Goal: Transaction & Acquisition: Purchase product/service

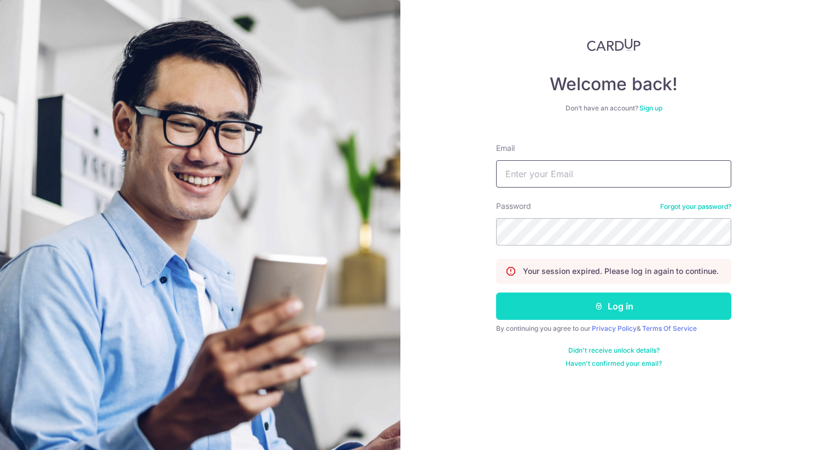
type input "[EMAIL_ADDRESS][DOMAIN_NAME]"
click at [610, 314] on button "Log in" at bounding box center [613, 306] width 235 height 27
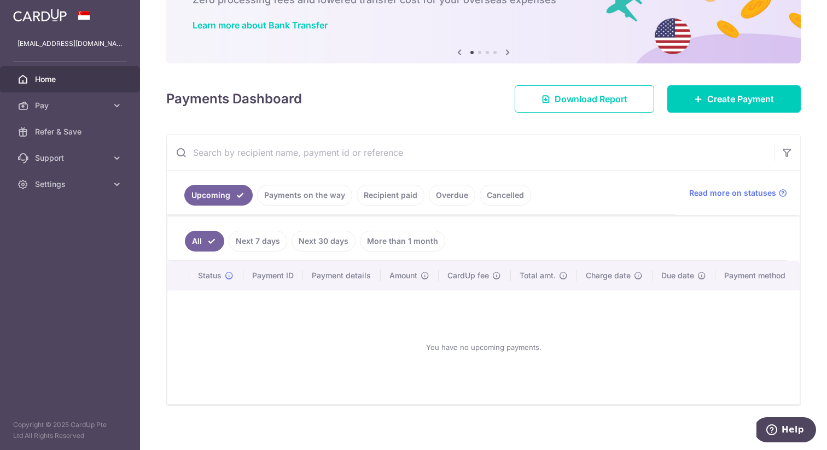
scroll to position [84, 0]
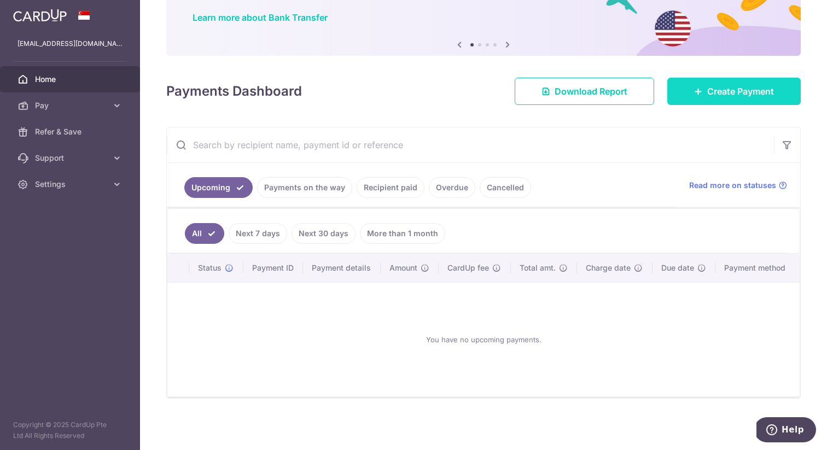
click at [689, 103] on link "Create Payment" at bounding box center [733, 91] width 133 height 27
